Goal: Task Accomplishment & Management: Manage account settings

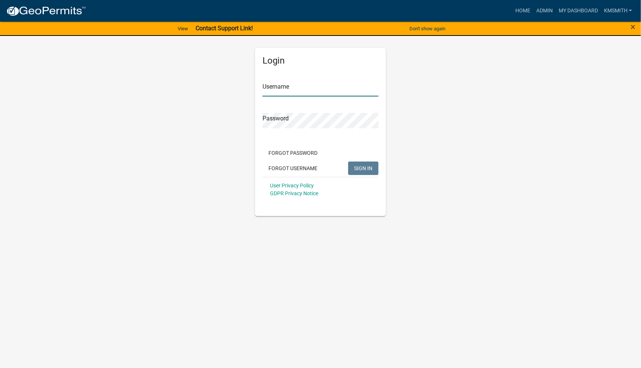
type input "kmsmith"
drag, startPoint x: 373, startPoint y: 170, endPoint x: 378, endPoint y: 163, distance: 9.1
click at [373, 170] on button "SIGN IN" at bounding box center [363, 168] width 30 height 13
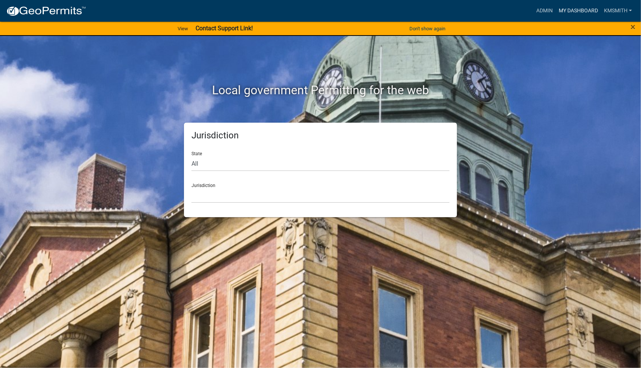
click at [564, 9] on link "My Dashboard" at bounding box center [578, 11] width 45 height 14
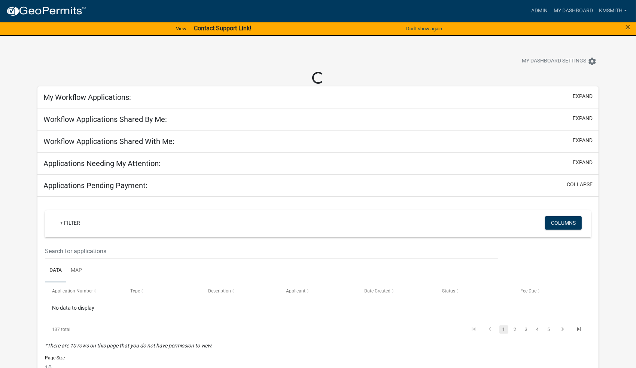
select select "2: 50"
